Goal: Task Accomplishment & Management: Manage account settings

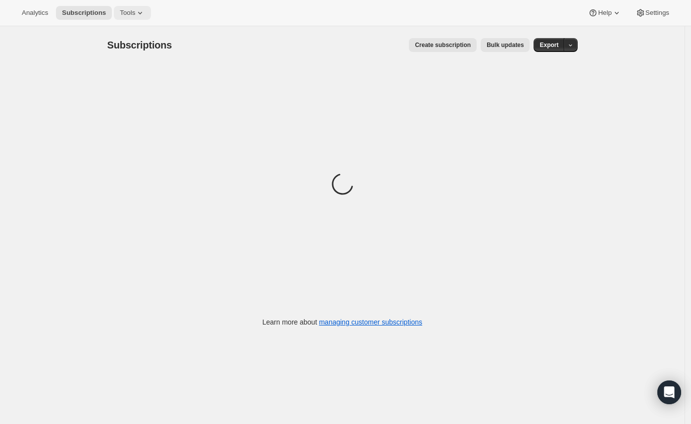
click at [129, 14] on span "Tools" at bounding box center [127, 13] width 15 height 8
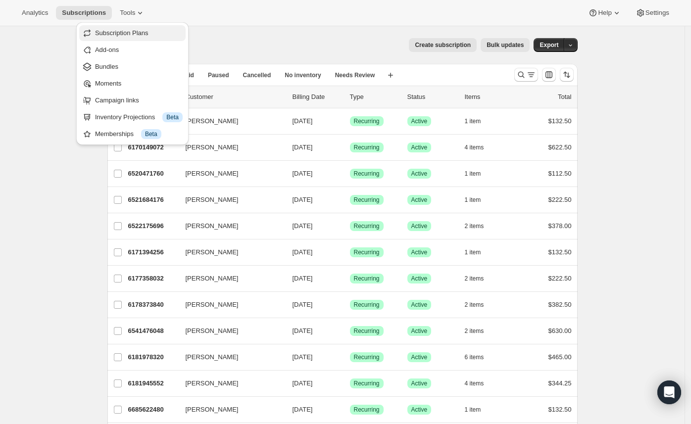
click at [139, 33] on span "Subscription Plans" at bounding box center [121, 32] width 53 height 7
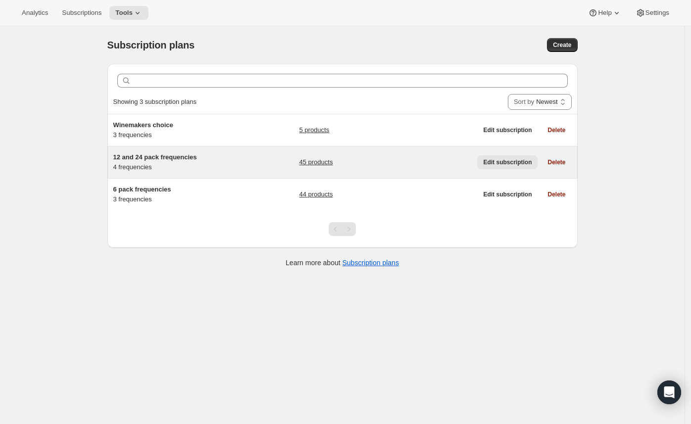
click at [494, 164] on span "Edit subscription" at bounding box center [507, 162] width 49 height 8
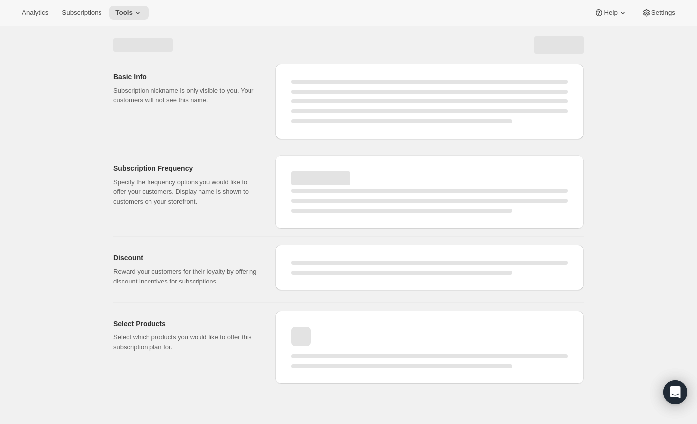
select select "WEEK"
select select "MONTH"
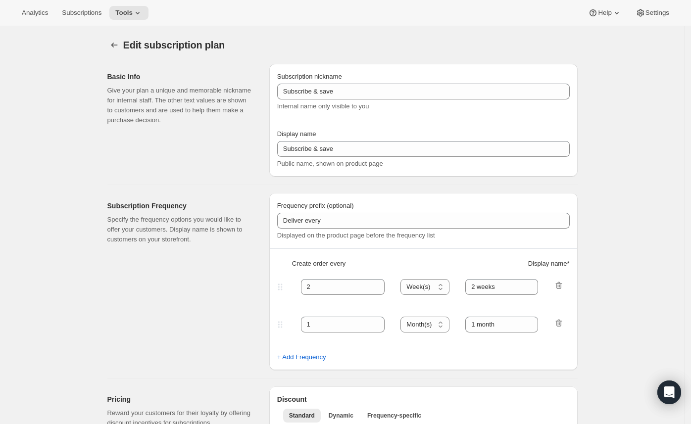
checkbox input "true"
type input "12 and 24 pack frequencies"
type input "Wine Club Member"
type input "Every"
type input "3"
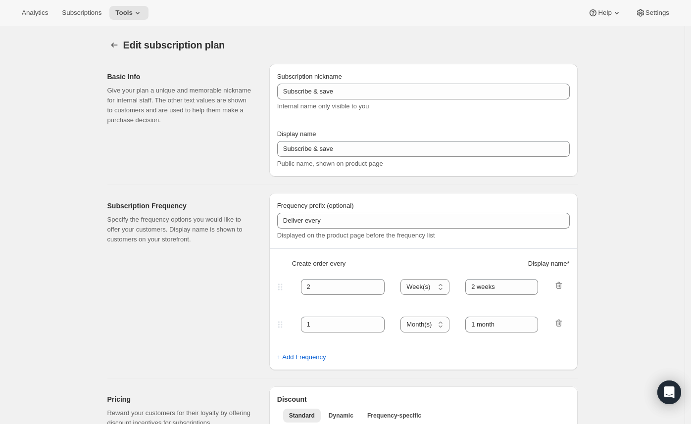
select select "MONTH"
type input "3 months"
type input "4"
type input "4 months"
type input "25"
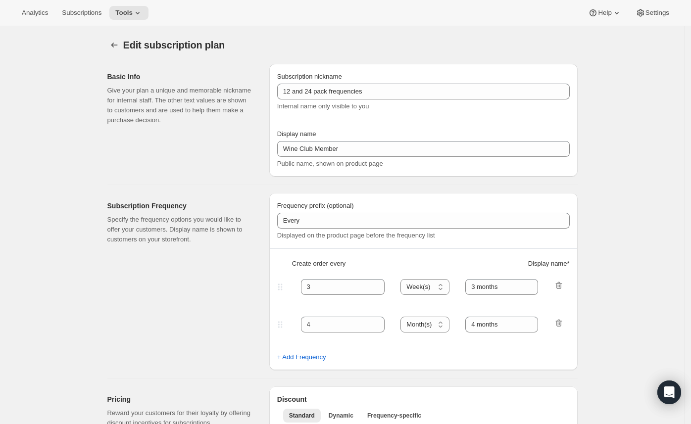
select select "MONTH"
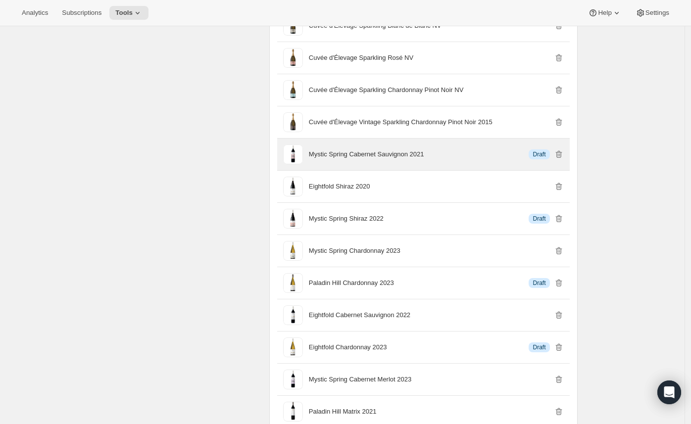
scroll to position [758, 0]
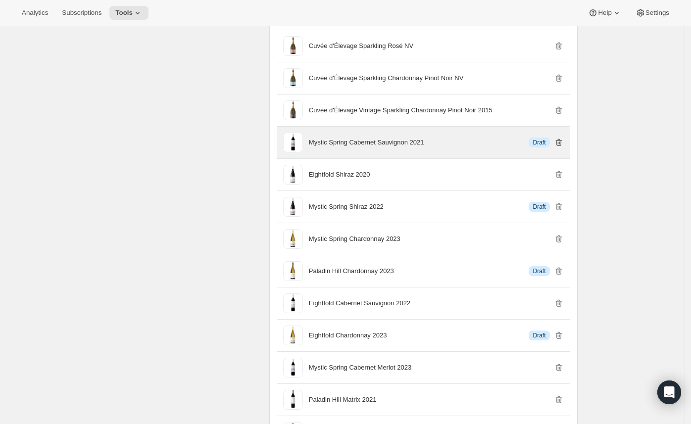
click at [560, 145] on icon "button" at bounding box center [559, 143] width 1 height 3
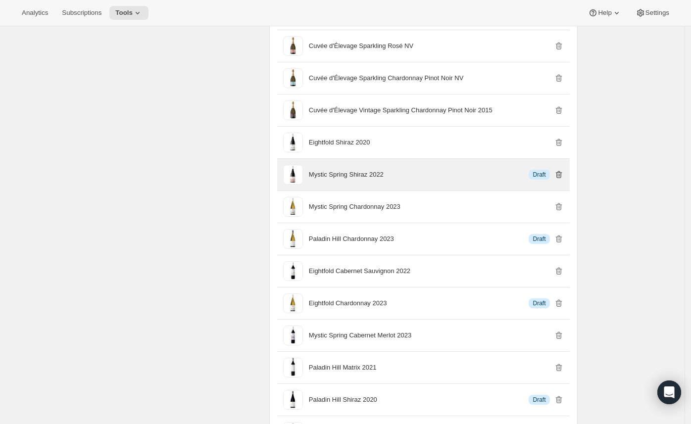
click at [563, 180] on icon "button" at bounding box center [559, 175] width 10 height 10
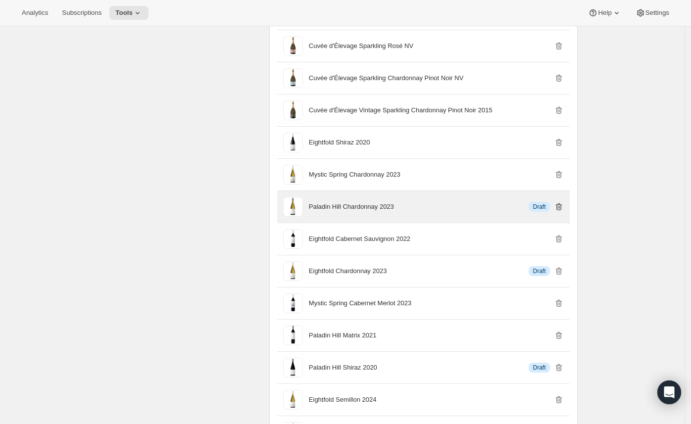
click at [561, 212] on icon "button" at bounding box center [559, 207] width 10 height 10
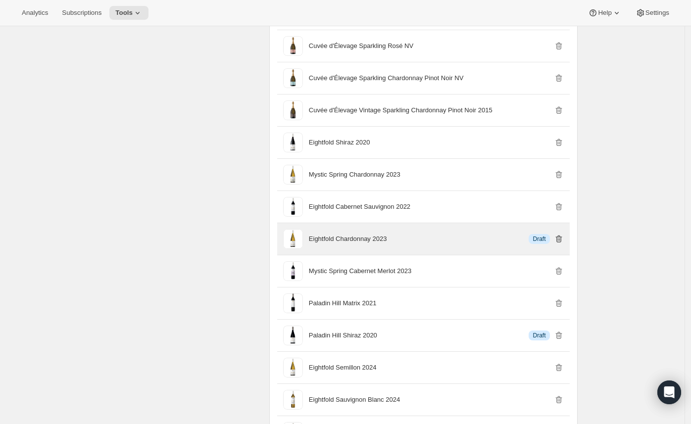
click at [559, 241] on icon "button" at bounding box center [558, 239] width 1 height 3
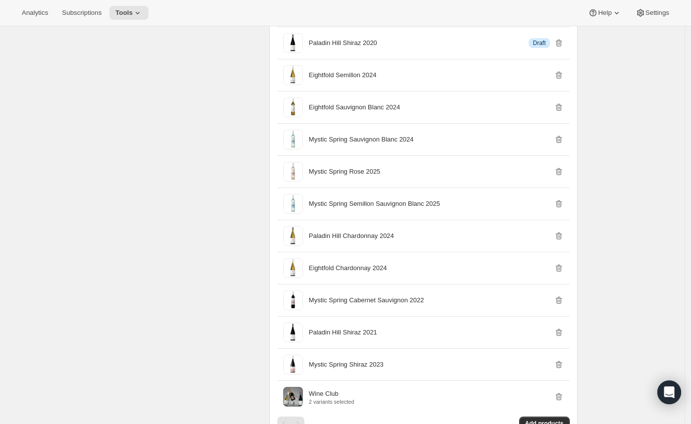
scroll to position [997, 0]
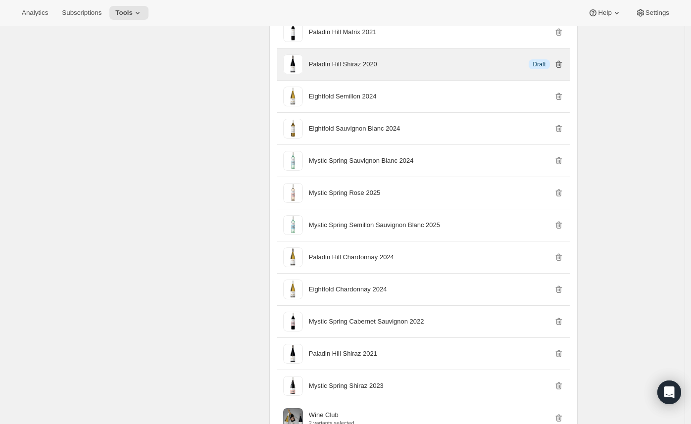
click at [562, 68] on icon "button" at bounding box center [559, 63] width 6 height 7
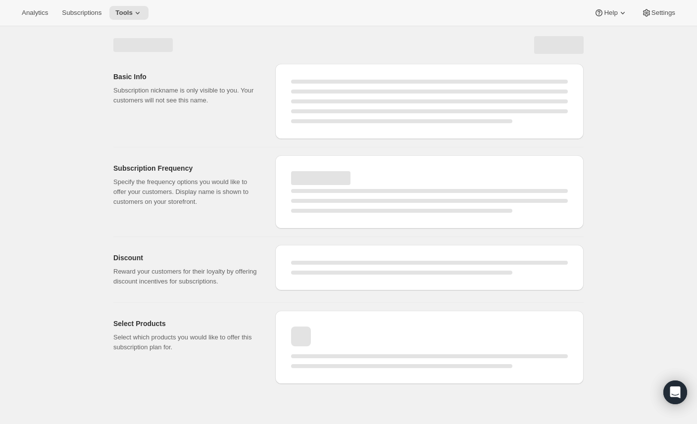
select select "WEEK"
select select "MONTH"
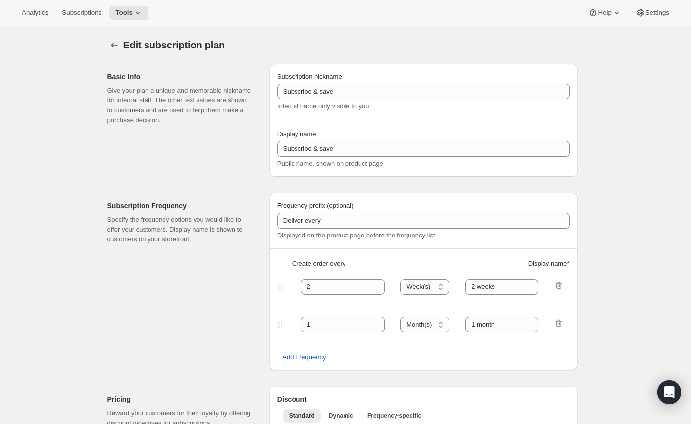
checkbox input "true"
type input "12 and 24 pack frequencies"
type input "Wine Club Member"
type input "Every"
type input "3"
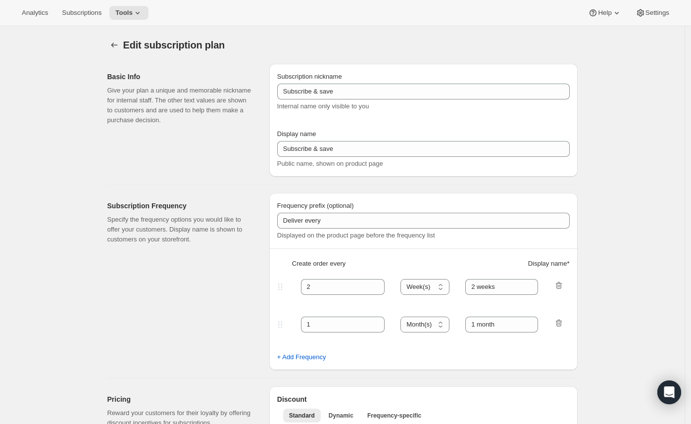
select select "MONTH"
type input "3 months"
type input "4"
type input "4 months"
type input "25"
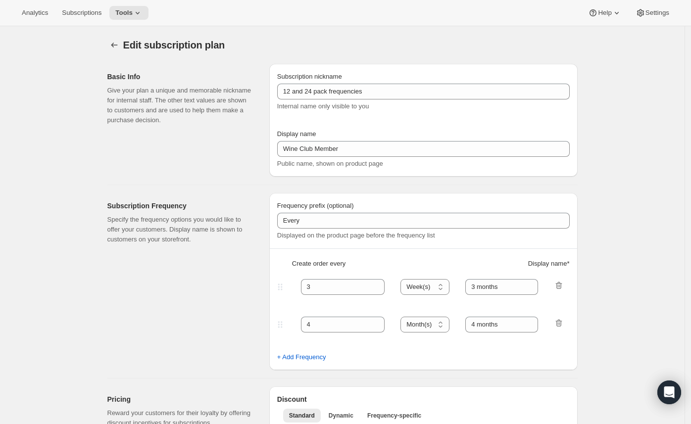
select select "MONTH"
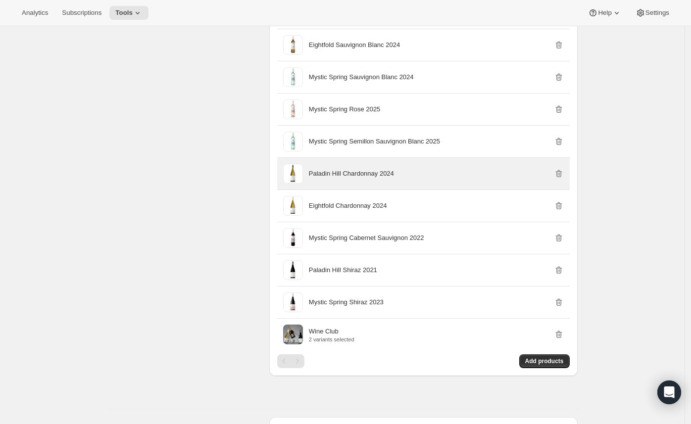
scroll to position [1051, 0]
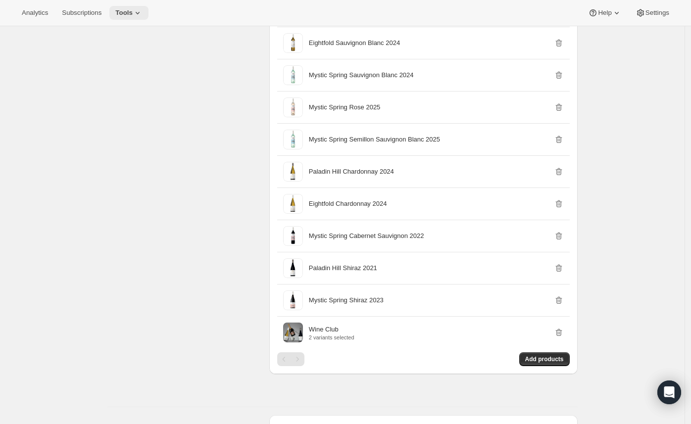
click at [125, 12] on span "Tools" at bounding box center [123, 13] width 17 height 8
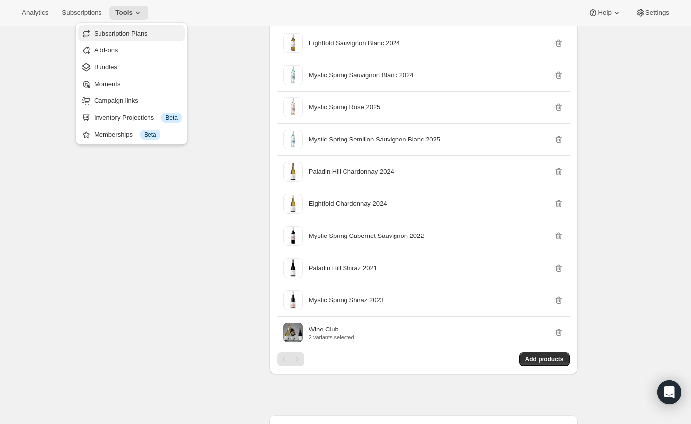
click at [139, 34] on span "Subscription Plans" at bounding box center [120, 33] width 53 height 7
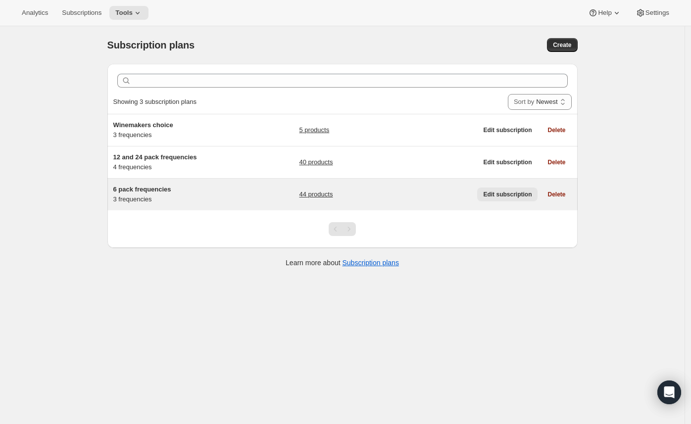
click at [521, 192] on span "Edit subscription" at bounding box center [507, 195] width 49 height 8
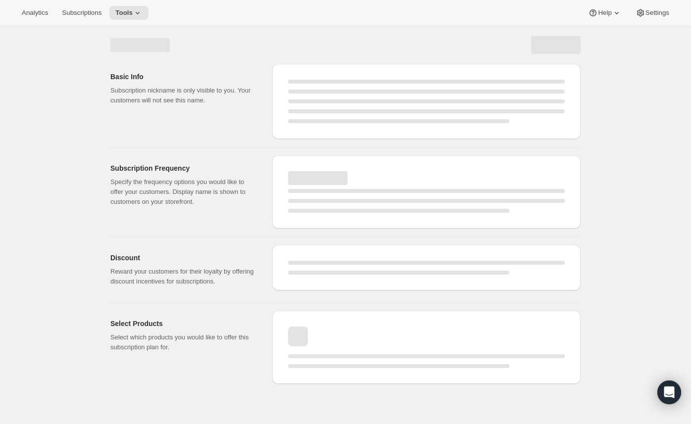
select select "WEEK"
select select "MONTH"
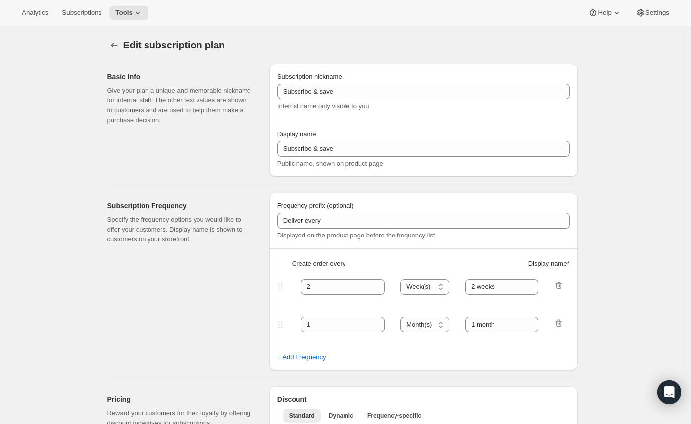
type input "6 pack frequencies"
type input "Wine Club Member 6"
type input "Every"
type input "3"
select select "MONTH"
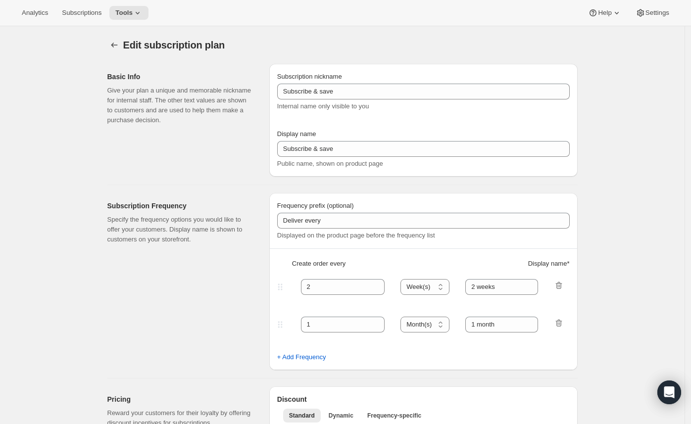
type input "3 months"
type input "4"
type input "4 months"
type input "25"
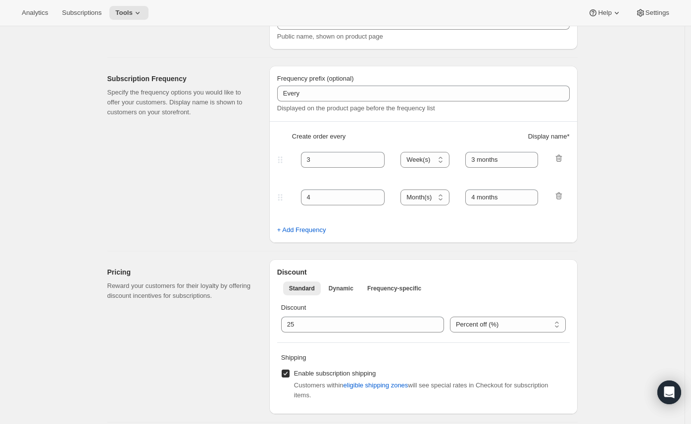
select select "MONTH"
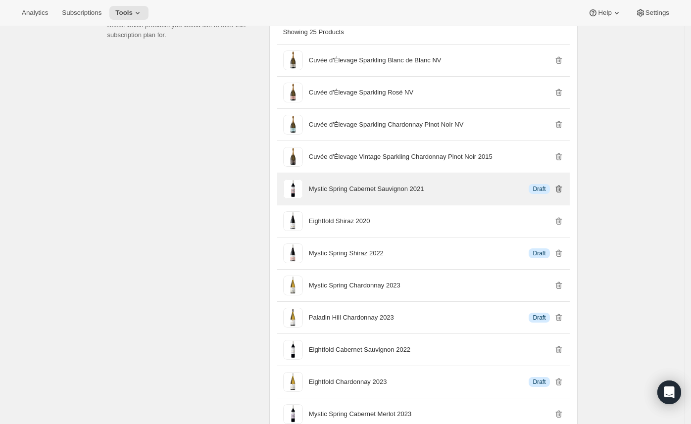
scroll to position [676, 0]
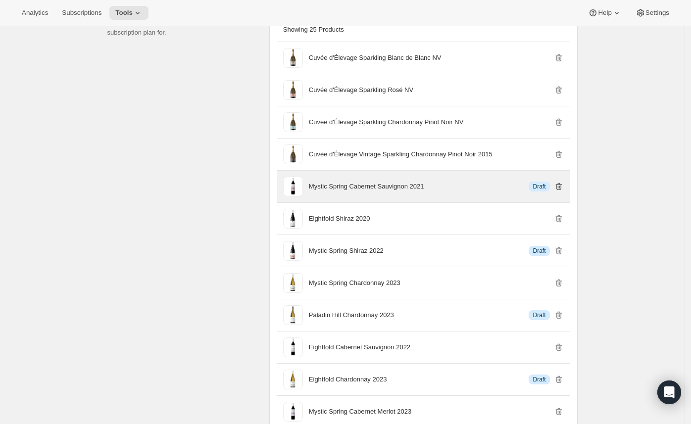
click at [561, 192] on icon "button" at bounding box center [559, 187] width 10 height 10
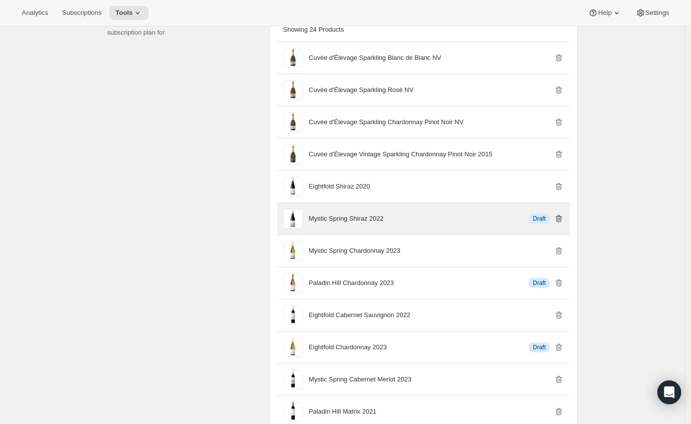
click at [562, 223] on icon "button" at bounding box center [559, 218] width 6 height 7
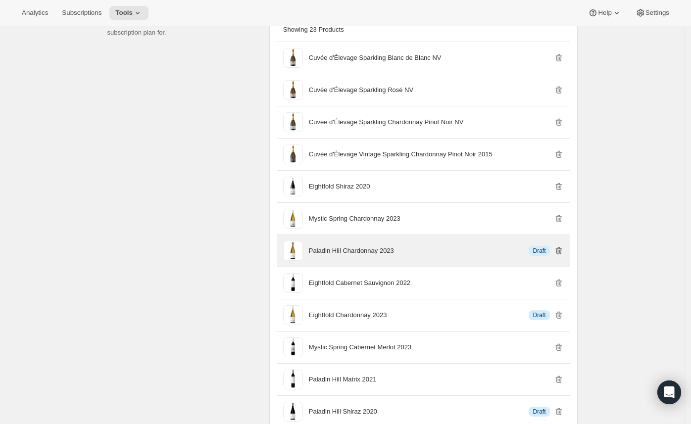
click at [562, 255] on icon "button" at bounding box center [559, 251] width 6 height 7
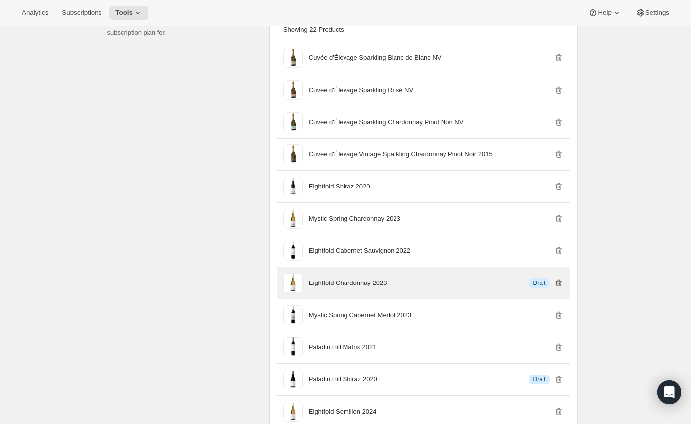
click at [563, 288] on icon "button" at bounding box center [559, 283] width 10 height 10
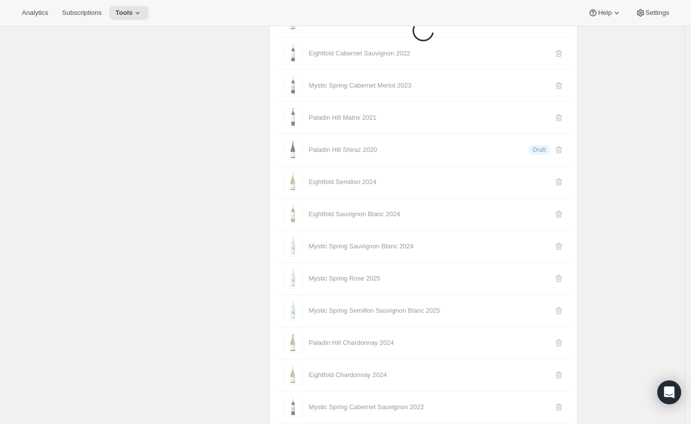
scroll to position [883, 0]
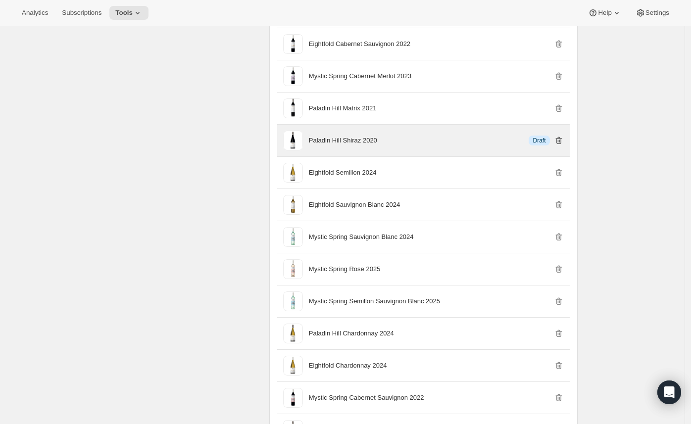
click at [559, 143] on icon "button" at bounding box center [558, 141] width 1 height 3
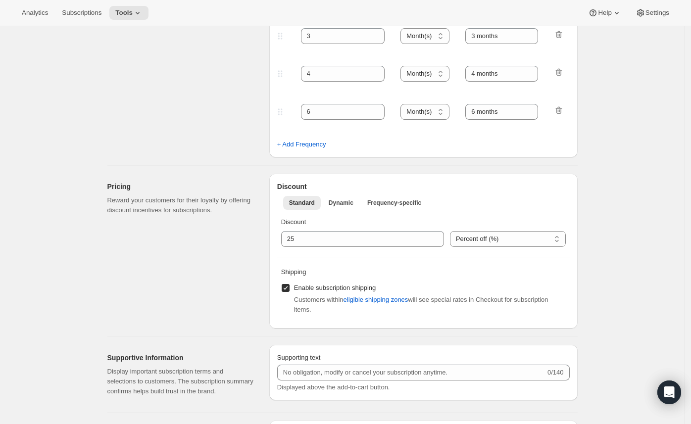
scroll to position [195, 0]
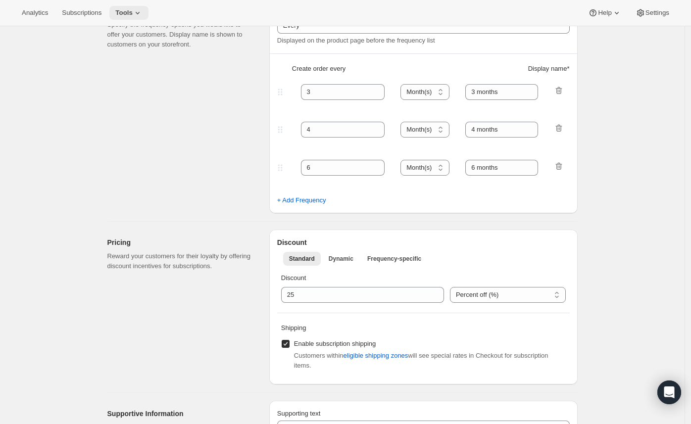
click at [121, 12] on span "Tools" at bounding box center [123, 13] width 17 height 8
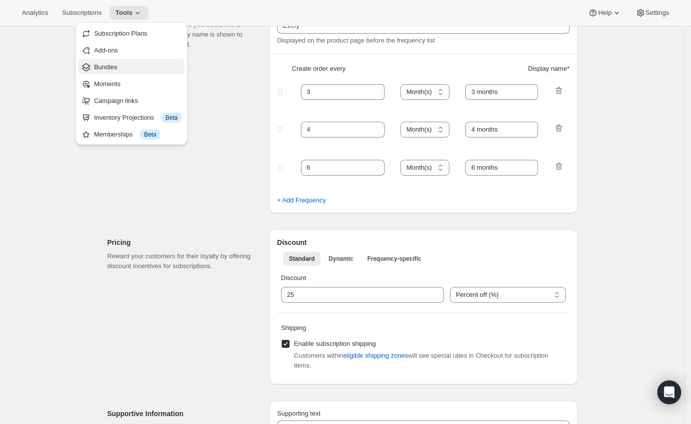
click at [134, 68] on span "Bundles" at bounding box center [138, 67] width 88 height 10
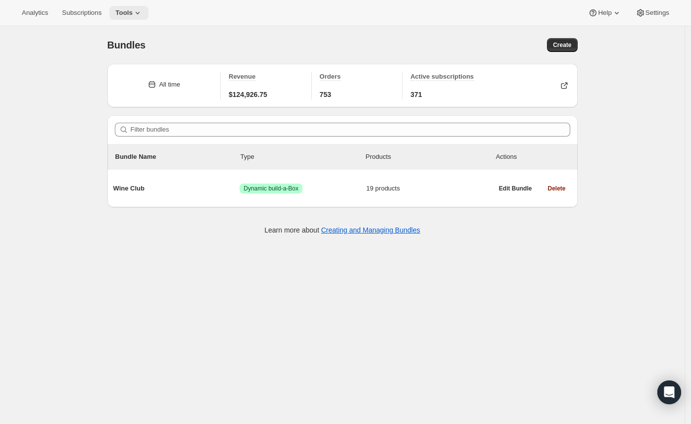
click at [139, 8] on icon at bounding box center [138, 13] width 10 height 10
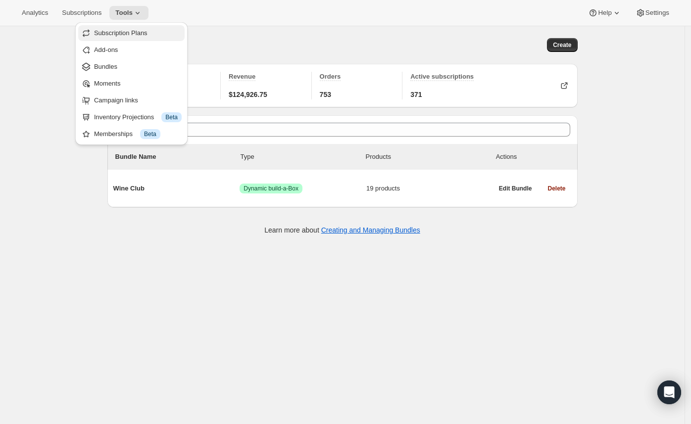
click at [137, 35] on span "Subscription Plans" at bounding box center [120, 32] width 53 height 7
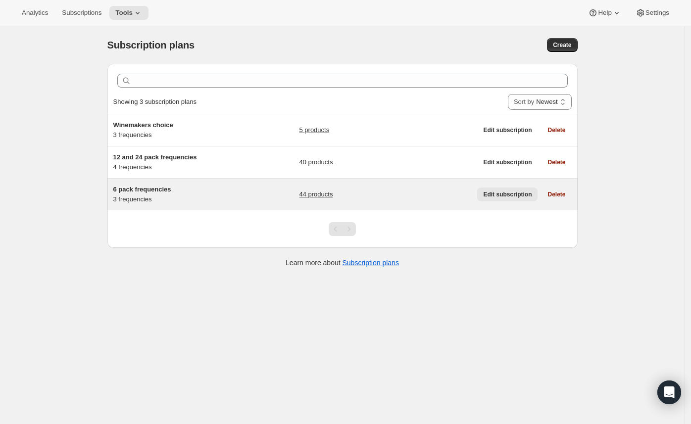
click at [488, 200] on button "Edit subscription" at bounding box center [507, 195] width 60 height 14
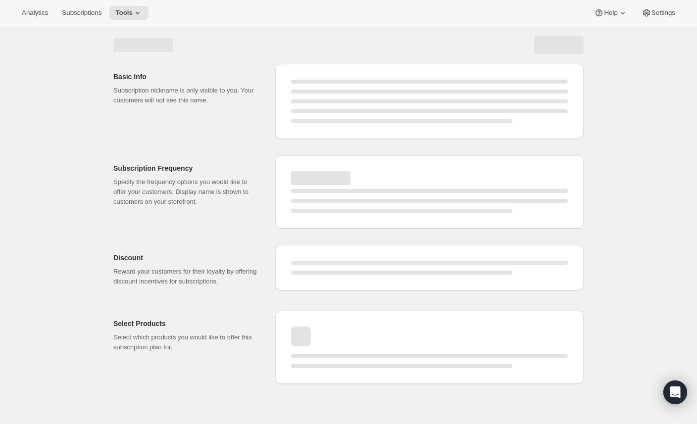
select select "WEEK"
select select "MONTH"
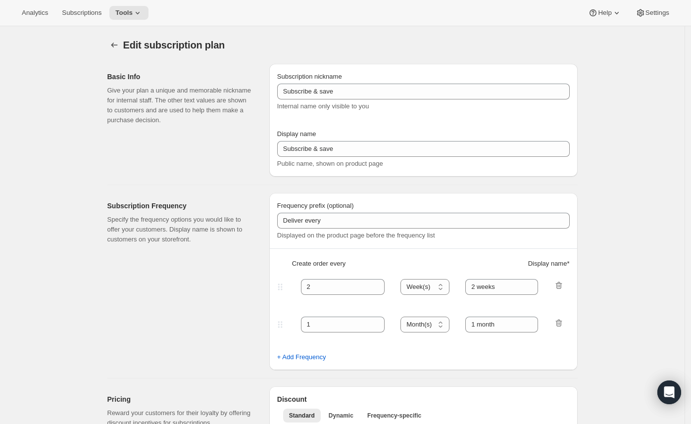
type input "6 pack frequencies"
type input "Wine Club Member 6"
type input "Every"
type input "3"
select select "MONTH"
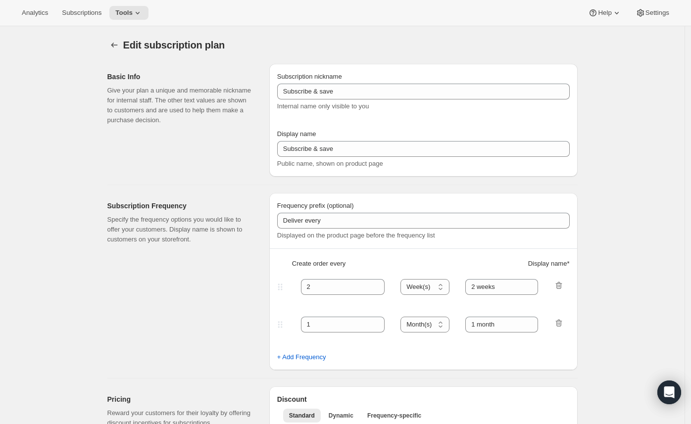
type input "3 months"
type input "4"
type input "4 months"
type input "25"
select select "MONTH"
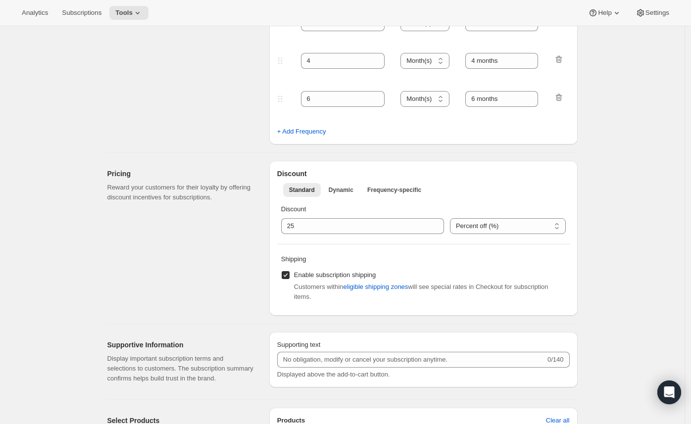
scroll to position [162, 0]
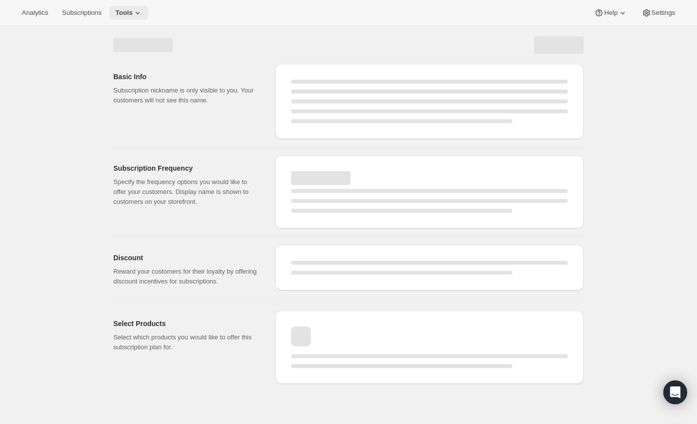
select select "WEEK"
select select "MONTH"
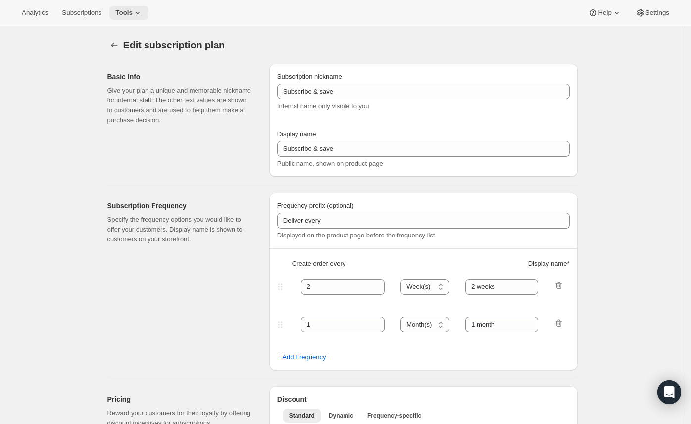
click at [138, 9] on icon at bounding box center [138, 13] width 10 height 10
type input "6 pack frequencies"
type input "Wine Club Member 6"
type input "Every"
type input "3"
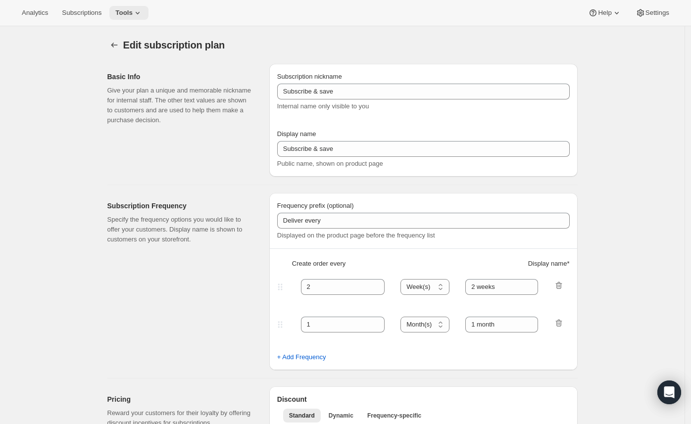
select select "MONTH"
type input "3 months"
type input "4"
type input "4 months"
type input "25"
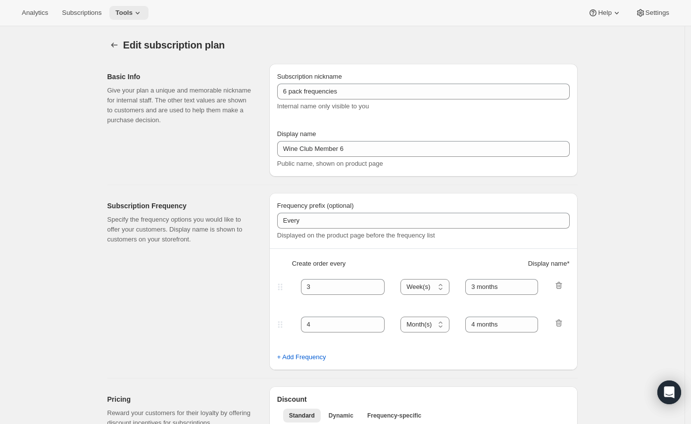
select select "MONTH"
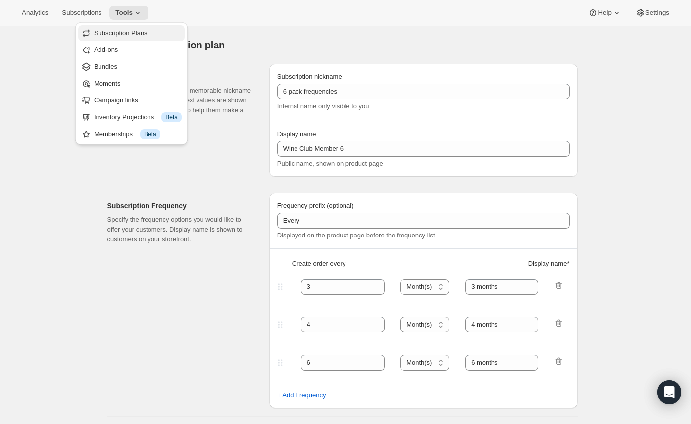
click at [130, 33] on span "Subscription Plans" at bounding box center [120, 32] width 53 height 7
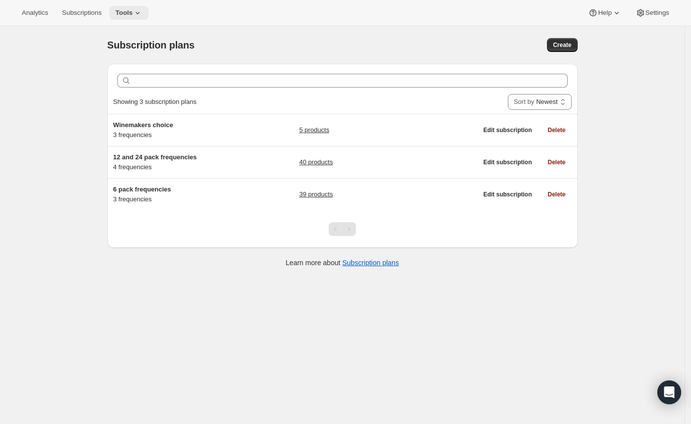
click at [133, 14] on span "Tools" at bounding box center [123, 13] width 17 height 8
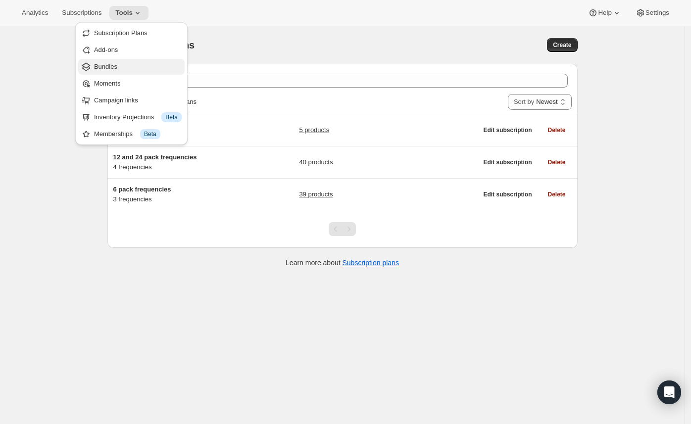
click at [131, 64] on span "Bundles" at bounding box center [138, 67] width 88 height 10
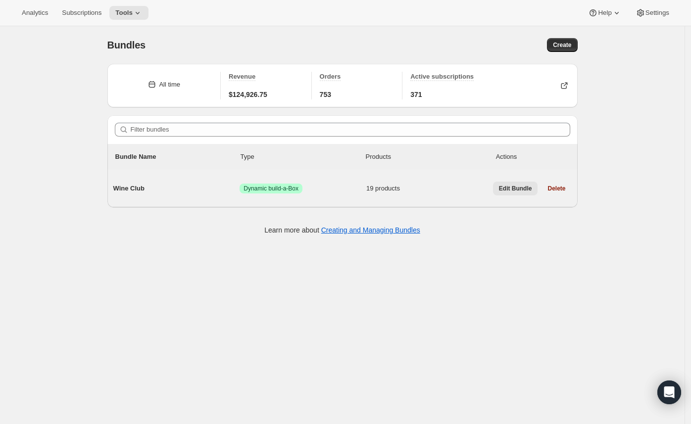
click at [511, 185] on span "Edit Bundle" at bounding box center [515, 189] width 33 height 8
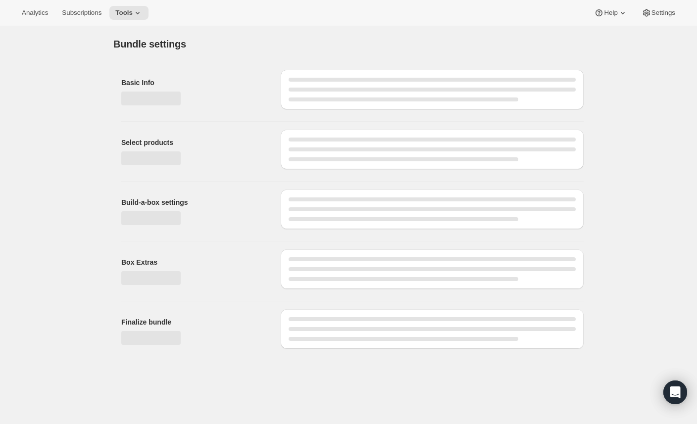
type input "Wine Club"
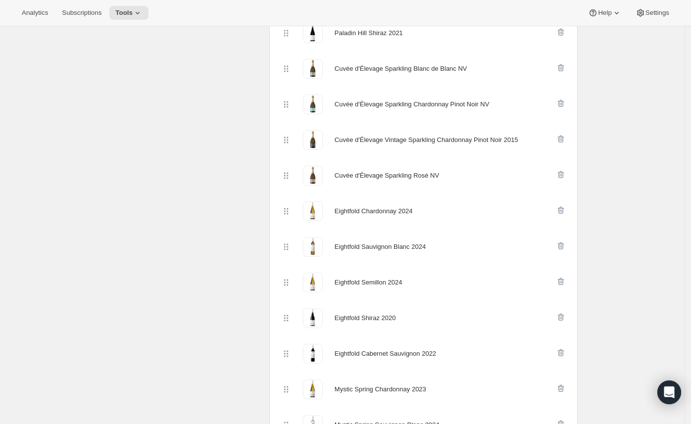
scroll to position [333, 0]
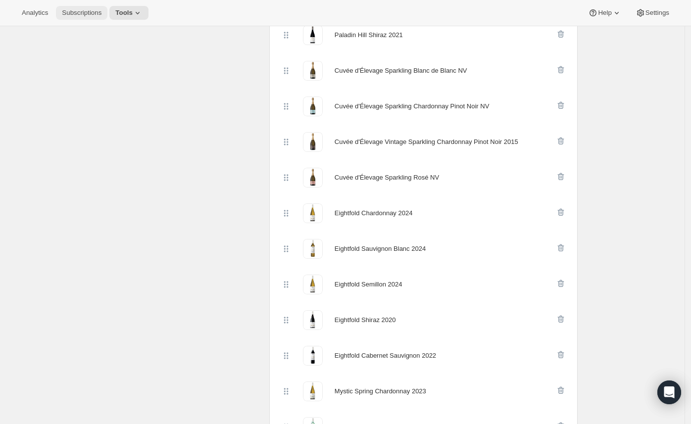
click at [64, 13] on span "Subscriptions" at bounding box center [82, 13] width 40 height 8
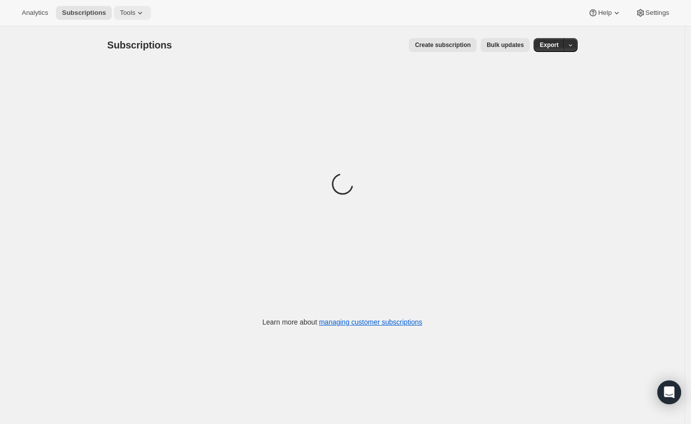
click at [129, 13] on span "Tools" at bounding box center [127, 13] width 15 height 8
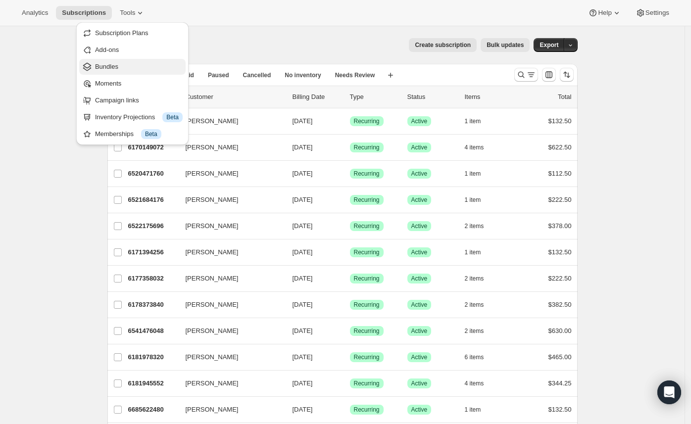
click at [129, 65] on span "Bundles" at bounding box center [139, 67] width 88 height 10
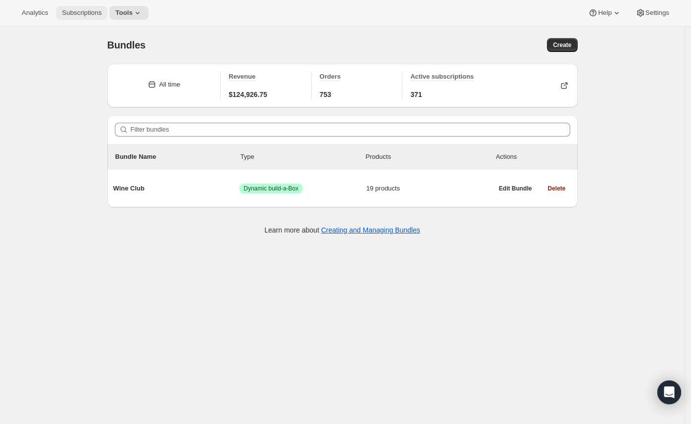
click at [82, 14] on span "Subscriptions" at bounding box center [82, 13] width 40 height 8
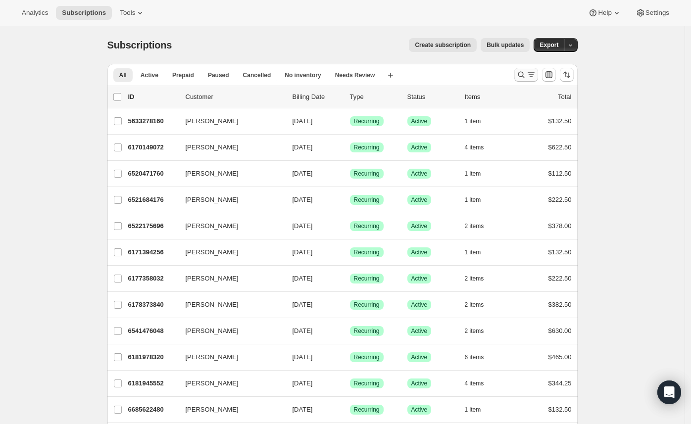
click at [523, 81] on button "Search and filter results" at bounding box center [526, 75] width 24 height 14
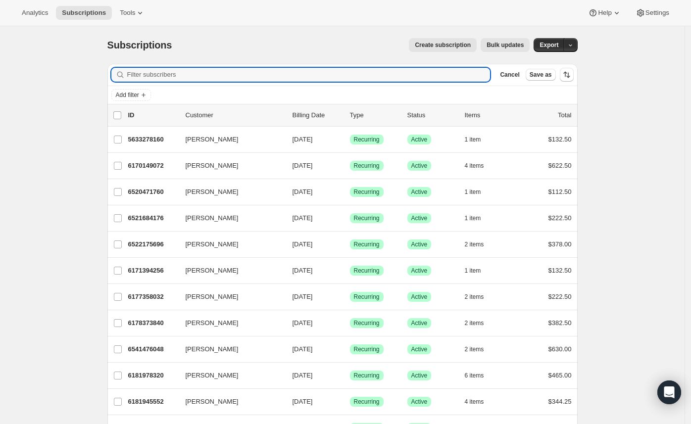
click at [144, 102] on div "Add filter" at bounding box center [342, 95] width 470 height 18
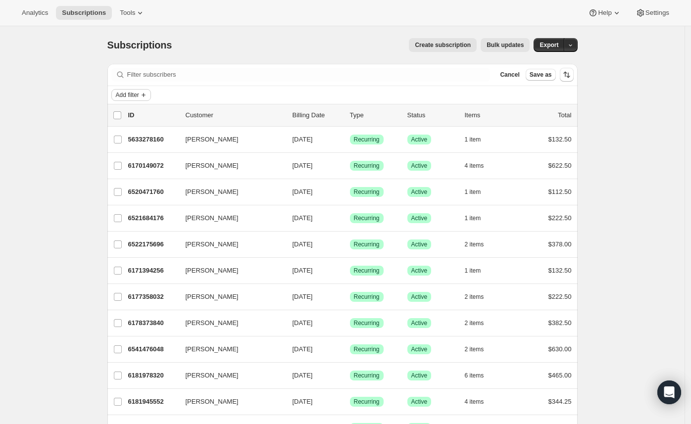
click at [143, 100] on button "Add filter" at bounding box center [131, 95] width 40 height 12
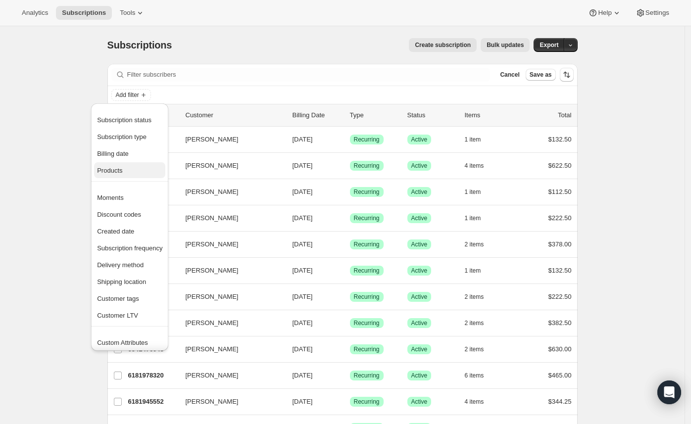
click at [118, 165] on button "Products" at bounding box center [129, 170] width 71 height 16
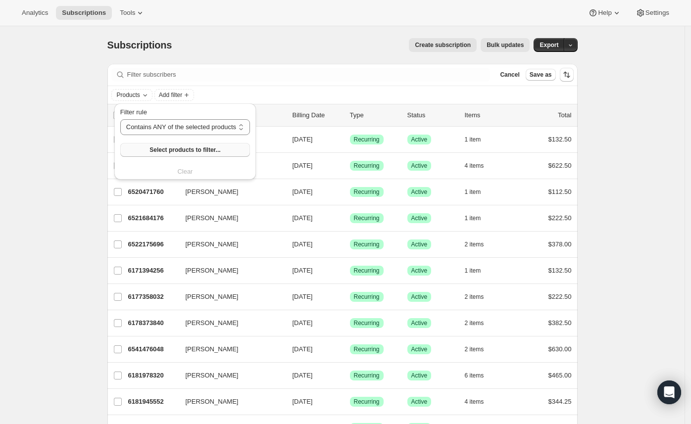
click at [177, 150] on span "Select products to filter..." at bounding box center [185, 150] width 71 height 8
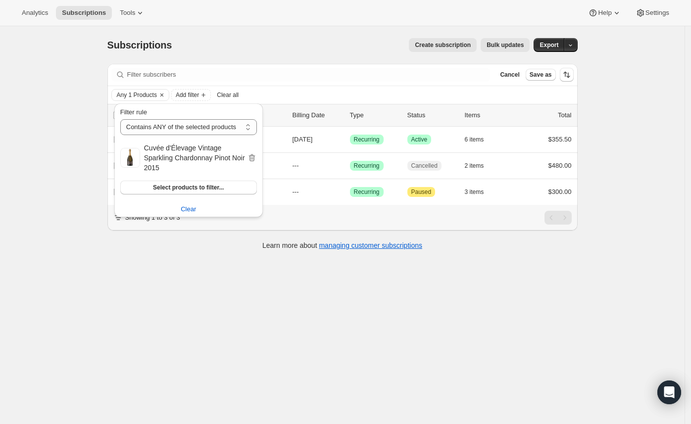
click at [469, 343] on div "Subscriptions. This page is ready Subscriptions Create subscription Bulk update…" at bounding box center [342, 238] width 685 height 424
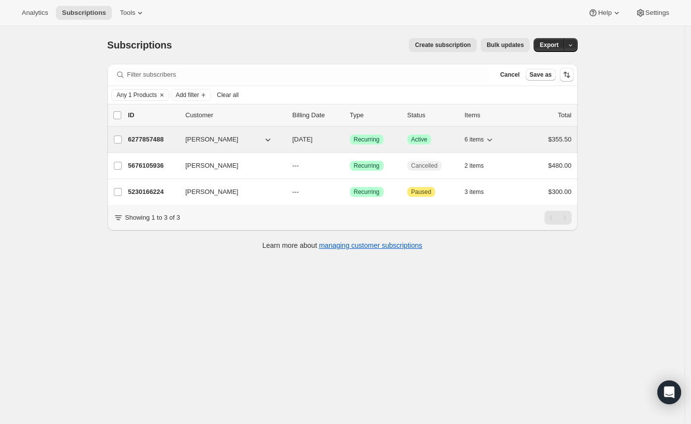
click at [145, 138] on p "6277857488" at bounding box center [153, 140] width 50 height 10
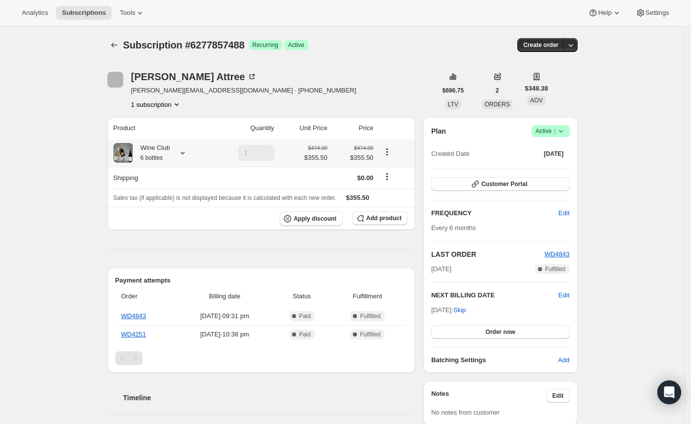
click at [192, 155] on div "Wine Club 6 bottles" at bounding box center [160, 153] width 95 height 20
click at [188, 154] on icon at bounding box center [183, 153] width 10 height 10
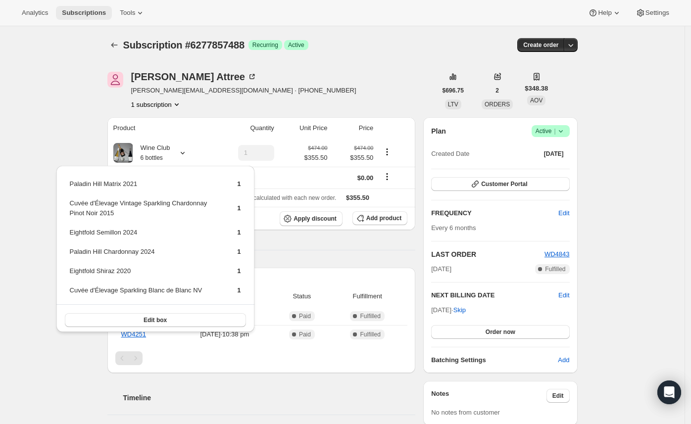
click at [88, 9] on span "Subscriptions" at bounding box center [84, 13] width 44 height 8
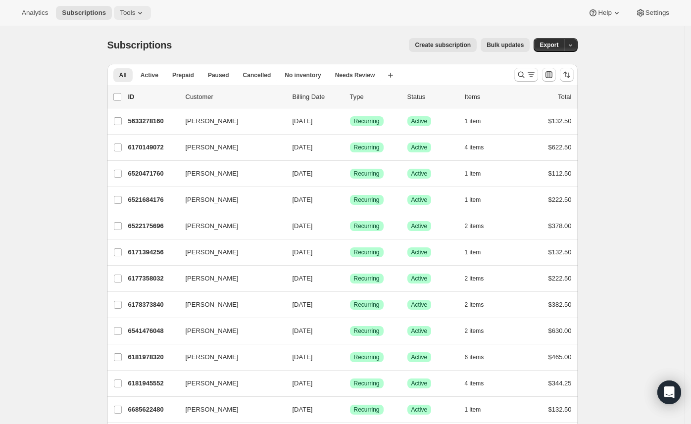
click at [125, 12] on span "Tools" at bounding box center [127, 13] width 15 height 8
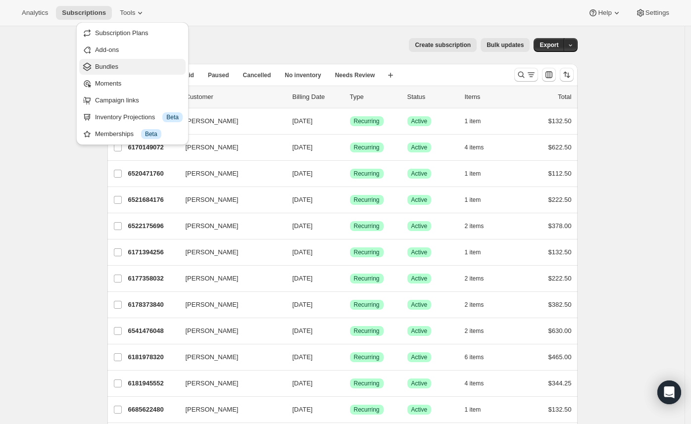
click at [133, 62] on span "Bundles" at bounding box center [139, 67] width 88 height 10
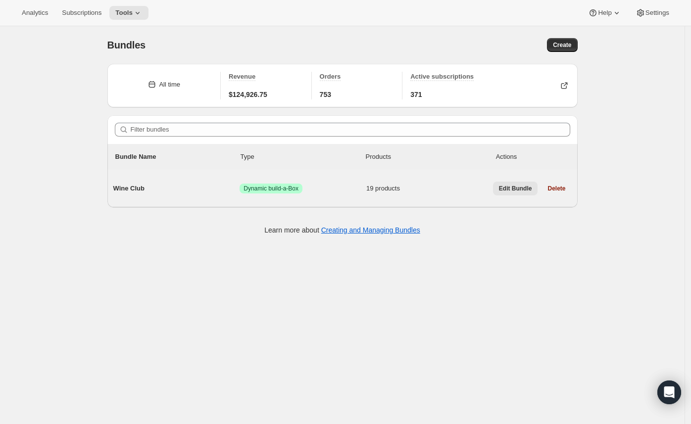
click at [509, 193] on button "Edit Bundle" at bounding box center [515, 189] width 45 height 14
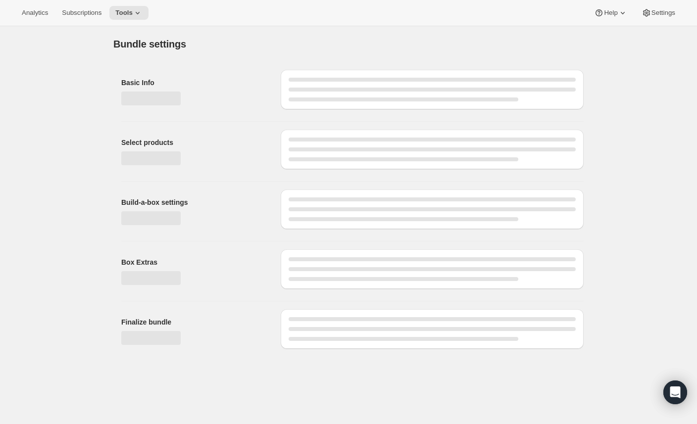
type input "Wine Club"
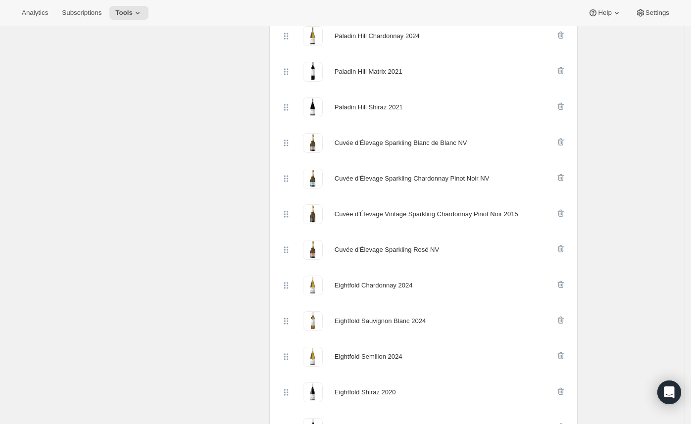
scroll to position [263, 0]
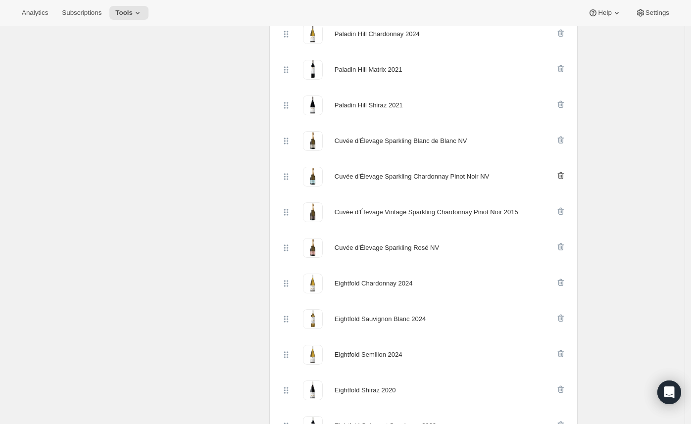
click at [562, 177] on icon "button" at bounding box center [561, 176] width 10 height 10
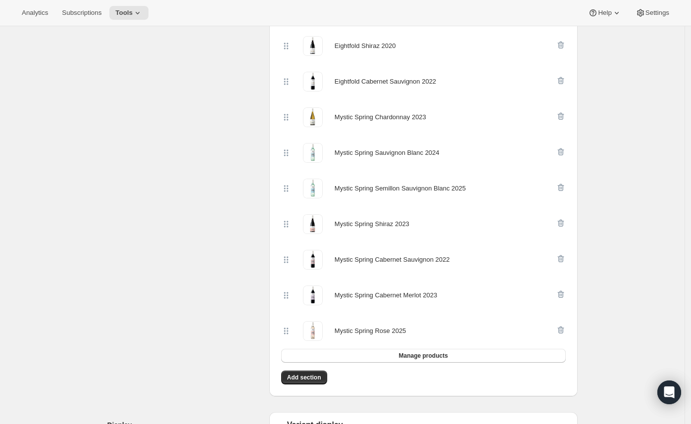
scroll to position [590, 0]
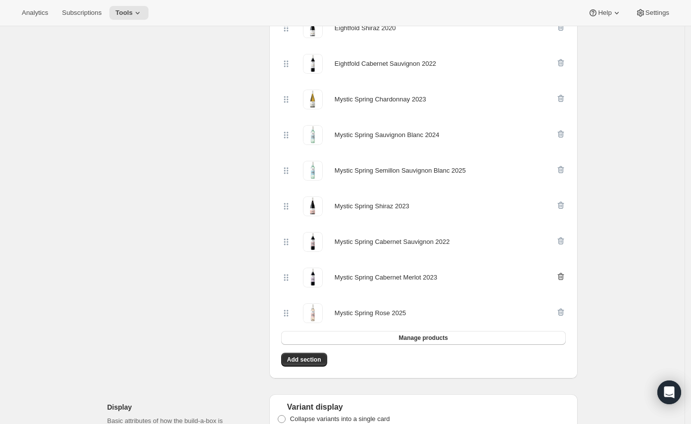
click at [564, 276] on icon "button" at bounding box center [561, 276] width 6 height 7
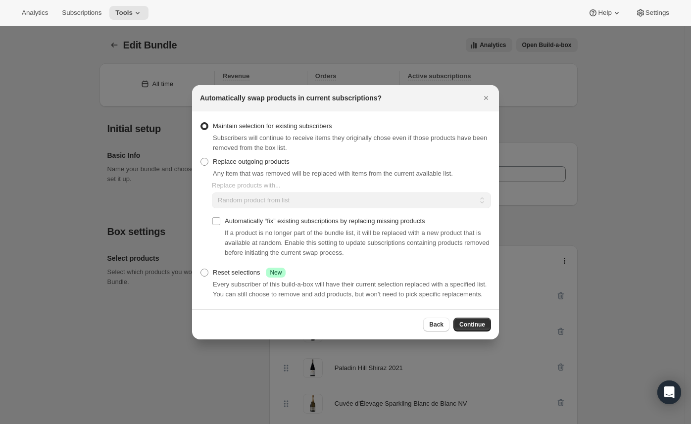
scroll to position [0, 0]
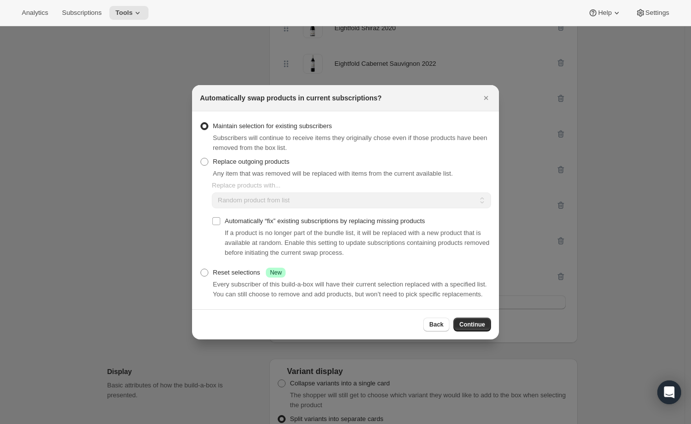
click at [258, 170] on span "Any item that was removed will be replaced with items from the current availabl…" at bounding box center [333, 173] width 240 height 7
click at [259, 158] on span "Replace outgoing products" at bounding box center [251, 161] width 77 height 7
click at [201, 158] on input "Replace outgoing products" at bounding box center [201, 158] width 0 height 0
radio input "true"
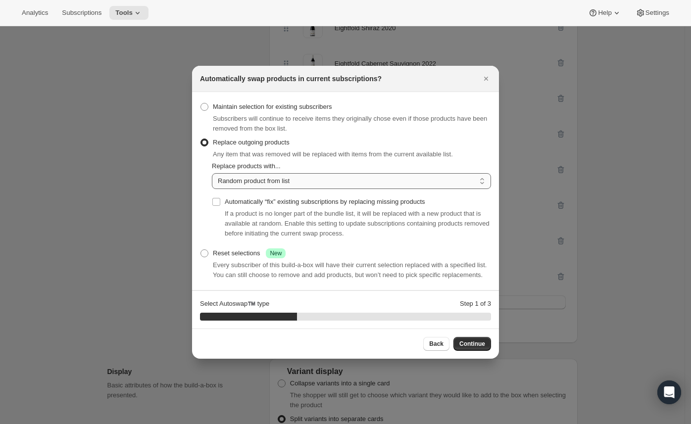
click at [272, 178] on select "Random product from list Matching product type Select specific replacements" at bounding box center [351, 181] width 279 height 16
select select "selection"
click at [212, 173] on select "Random product from list Matching product type Select specific replacements" at bounding box center [351, 181] width 279 height 16
click at [480, 347] on span "Continue" at bounding box center [472, 344] width 26 height 8
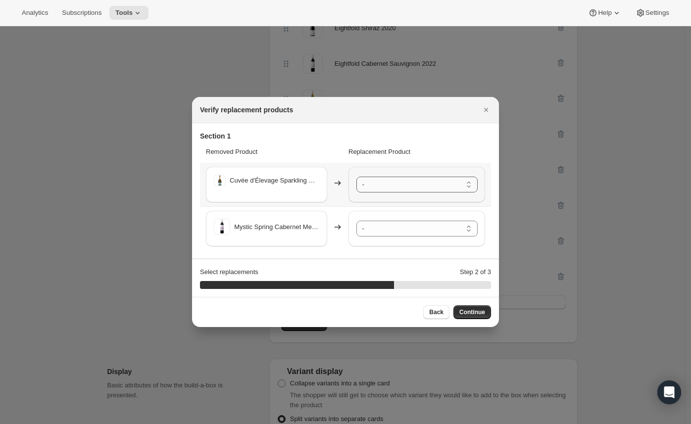
click at [425, 186] on select "- Paladin Hill Chardonnay 2024 - Default Title Paladin Hill Matrix 2021 - Defau…" at bounding box center [416, 185] width 121 height 16
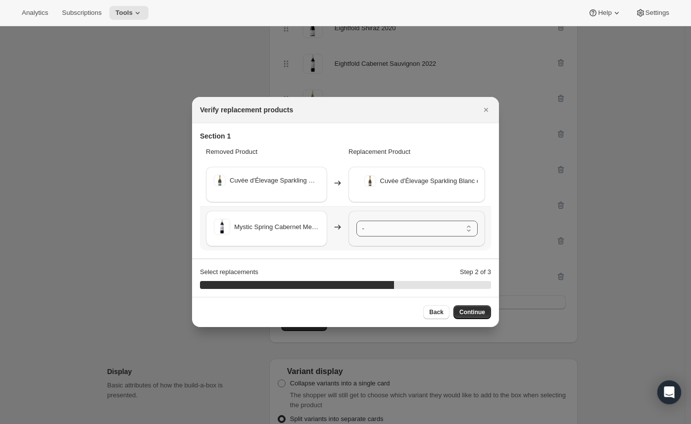
click at [423, 224] on select "- Paladin Hill Chardonnay 2024 - Default Title Paladin Hill Matrix 2021 - Defau…" at bounding box center [416, 229] width 121 height 16
click at [481, 311] on span "Continue" at bounding box center [472, 312] width 26 height 8
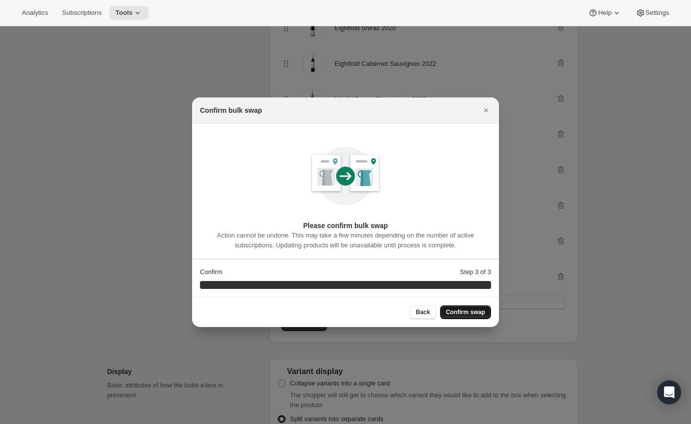
click at [481, 311] on span "Confirm swap" at bounding box center [465, 312] width 39 height 8
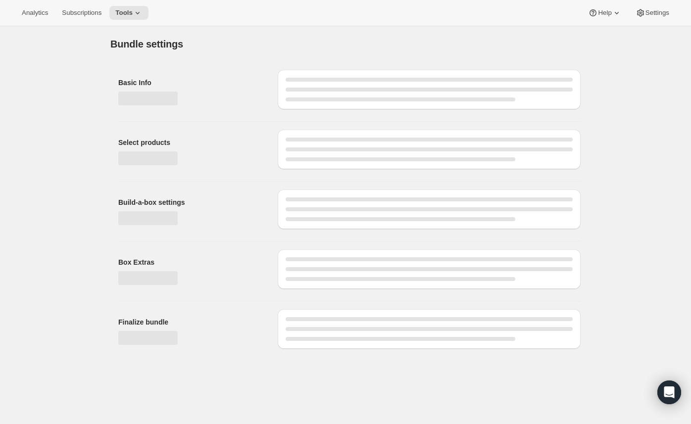
type input "Wine Club"
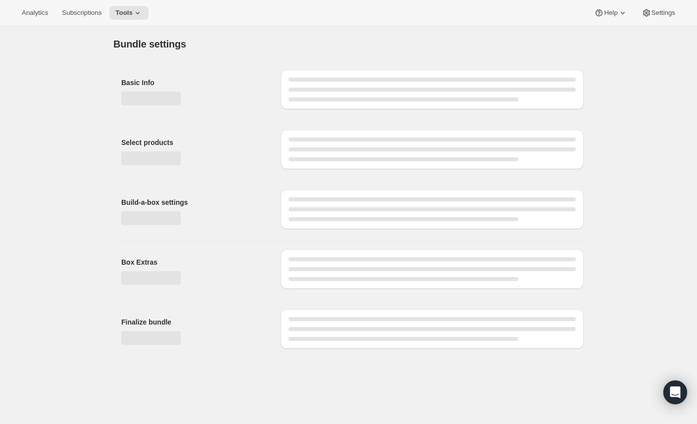
type input "Wine Club"
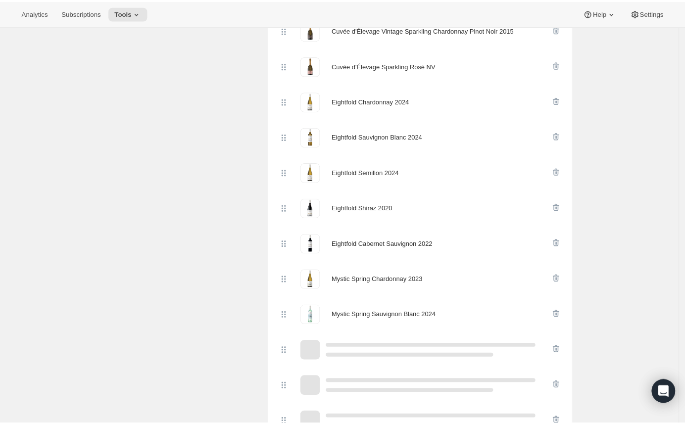
scroll to position [640, 0]
